Goal: Task Accomplishment & Management: Use online tool/utility

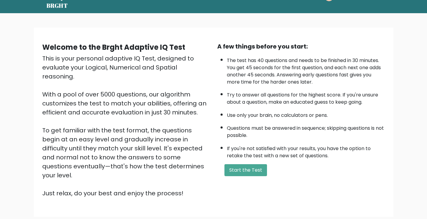
scroll to position [30, 0]
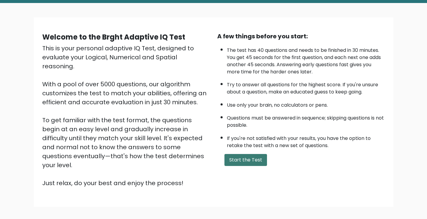
click at [251, 156] on button "Start the Test" at bounding box center [245, 160] width 43 height 12
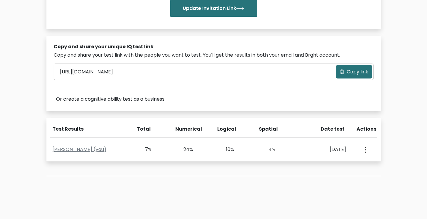
scroll to position [180, 0]
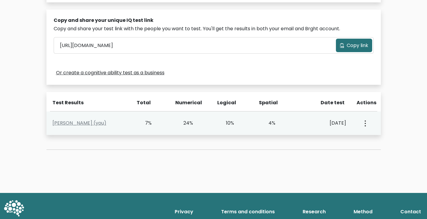
click at [350, 126] on div "Oct. 4, 2025" at bounding box center [323, 122] width 55 height 7
click at [58, 123] on link "Michelle Natividad (you)" at bounding box center [79, 122] width 54 height 7
